Goal: Task Accomplishment & Management: Use online tool/utility

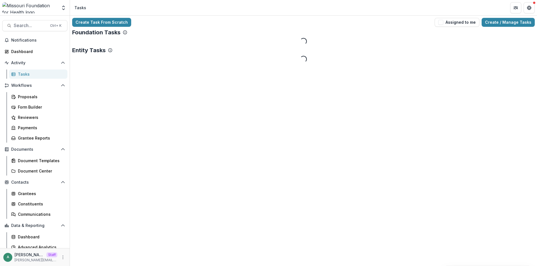
click at [391, 25] on div "Create Task From Scratch Assigned to me Create / Manage Tasks" at bounding box center [303, 22] width 462 height 9
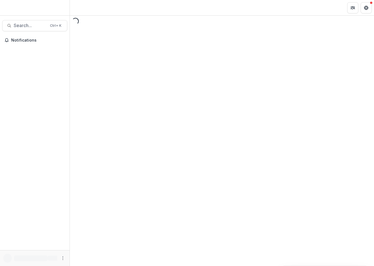
click at [330, 4] on header at bounding box center [222, 7] width 304 height 15
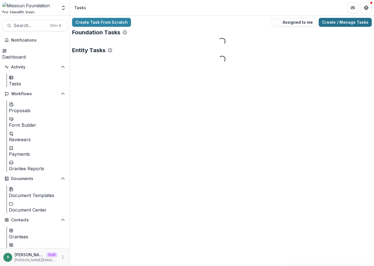
click at [358, 21] on link "Create / Manage Tasks" at bounding box center [345, 22] width 53 height 9
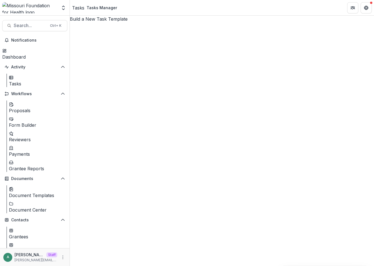
click at [115, 74] on icon at bounding box center [222, 174] width 304 height 304
